Goal: Find specific page/section: Find specific page/section

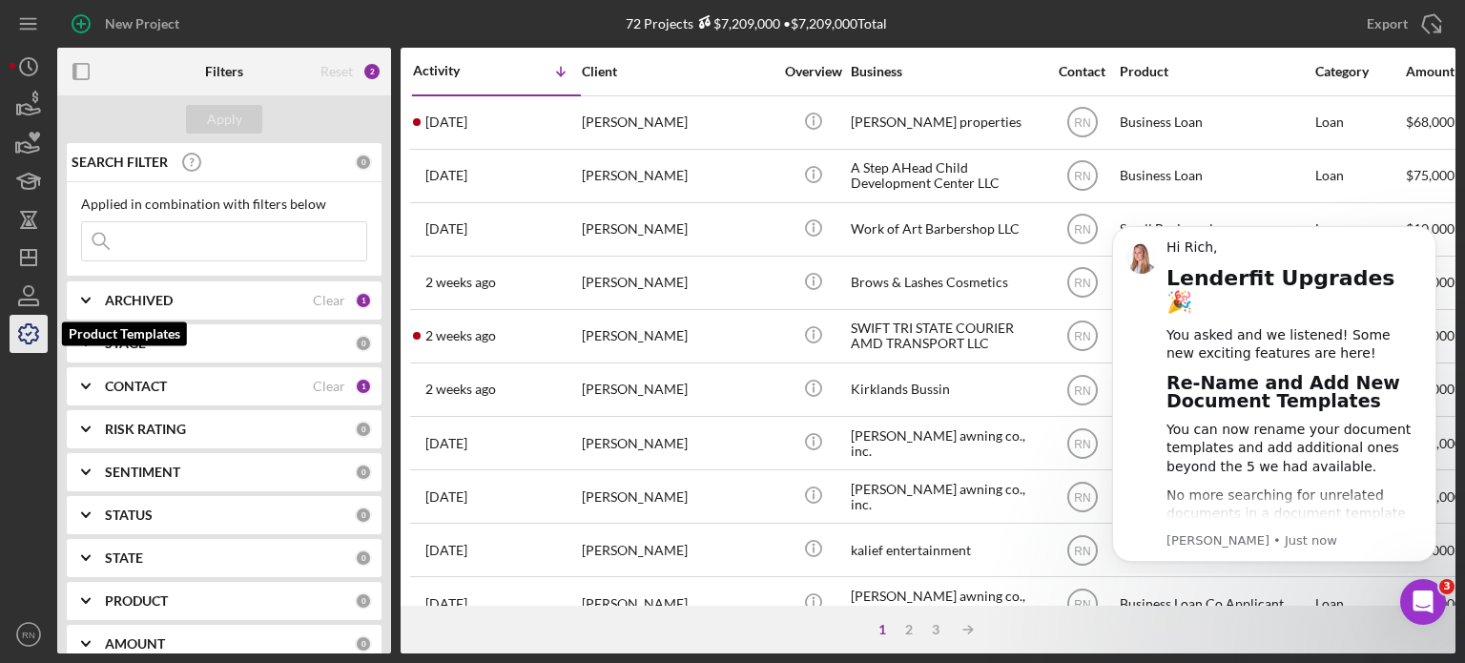
click at [33, 332] on icon "button" at bounding box center [29, 334] width 48 height 48
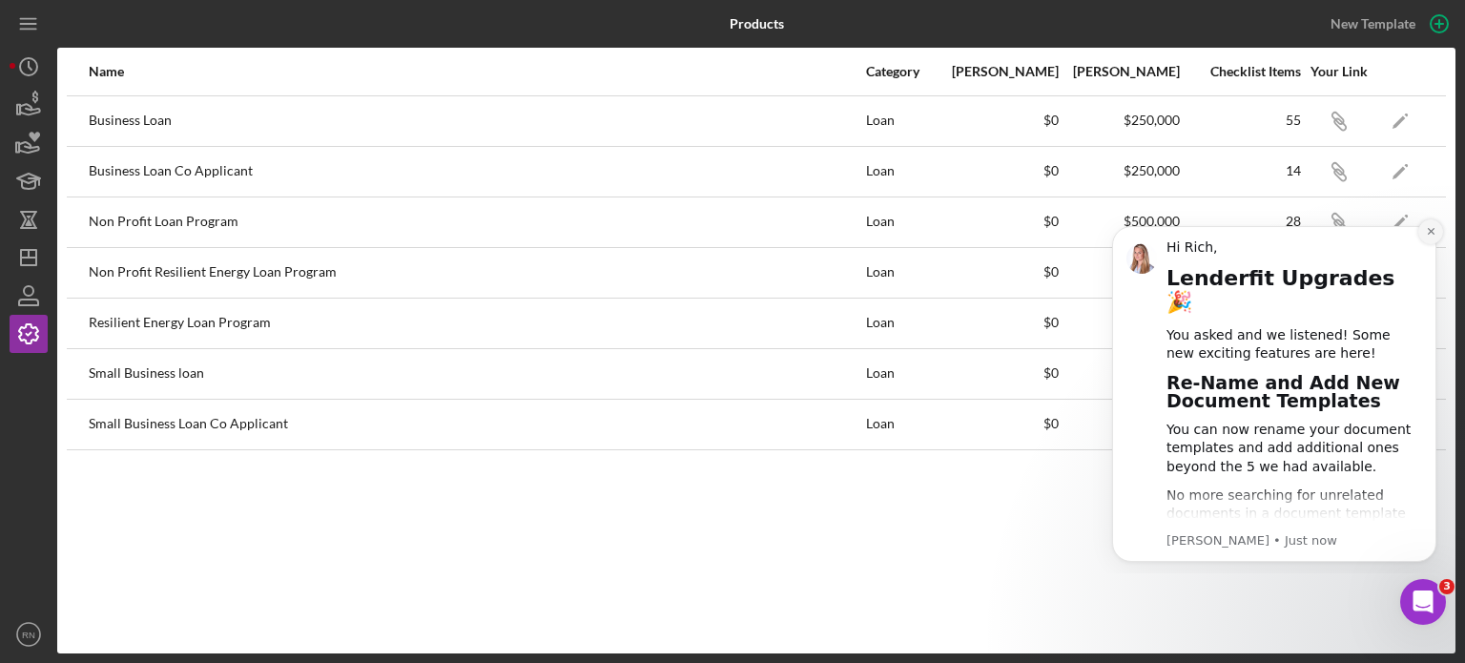
click at [1425, 225] on button "Dismiss notification" at bounding box center [1430, 231] width 25 height 25
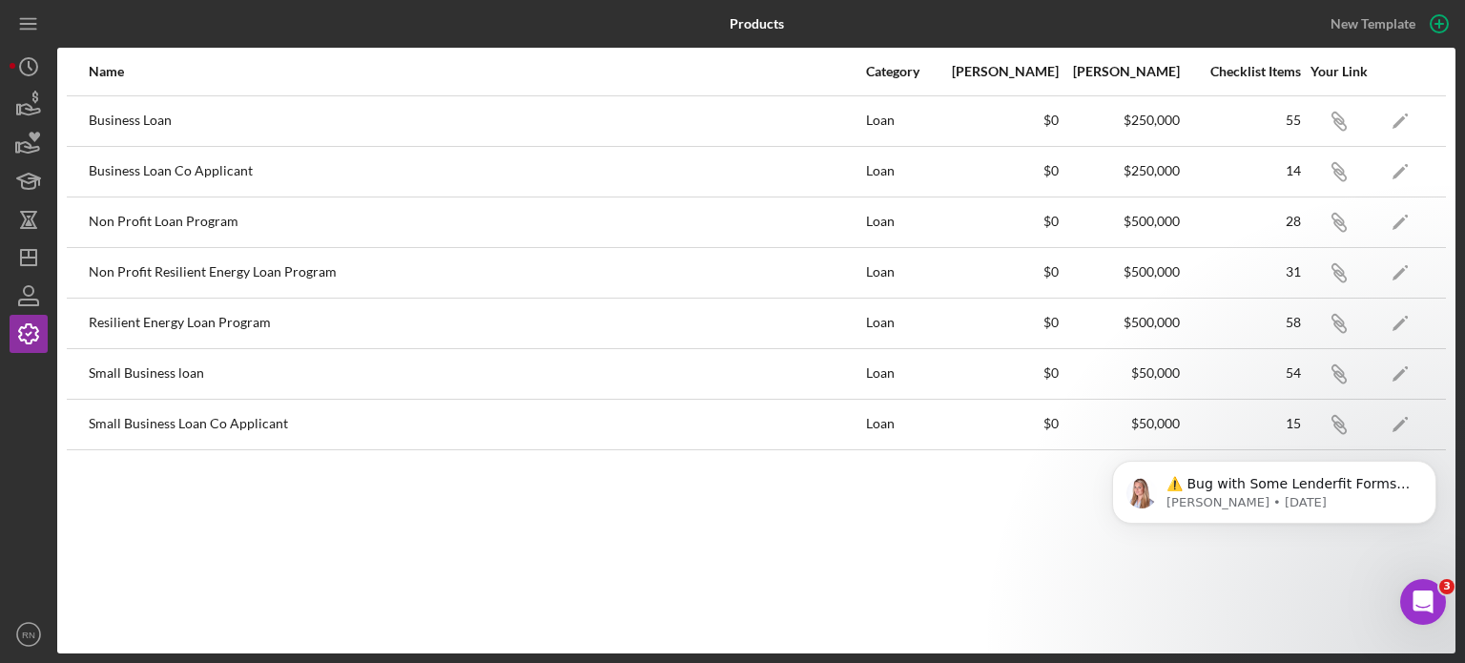
click at [1330, 376] on div "⚠️ Bug with Some Lenderfit Forms Our third-party form provider is experiencing …" at bounding box center [1273, 404] width 351 height 238
click at [1343, 372] on icon "button" at bounding box center [1336, 370] width 11 height 11
